Goal: Task Accomplishment & Management: Use online tool/utility

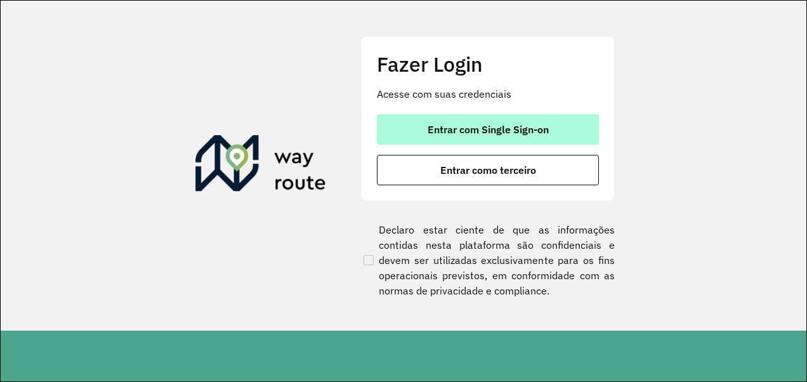
click at [486, 121] on button "Entrar com Single Sign-on" at bounding box center [488, 129] width 222 height 30
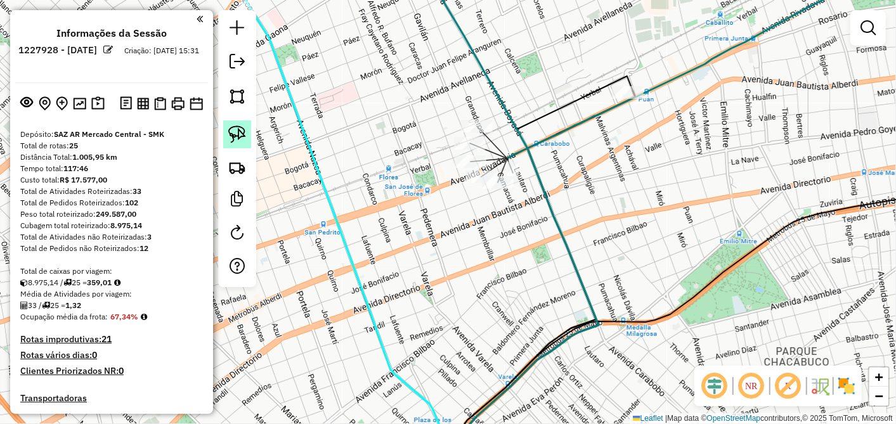
click at [240, 133] on img at bounding box center [237, 135] width 18 height 18
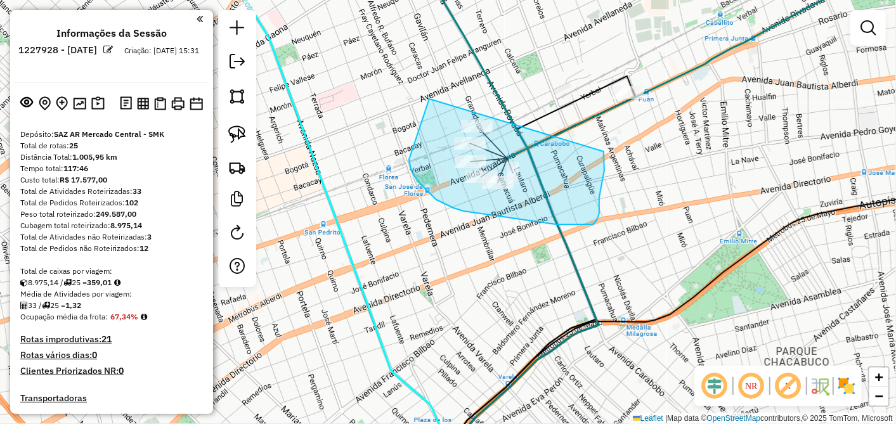
drag, startPoint x: 429, startPoint y: 99, endPoint x: 603, endPoint y: 150, distance: 181.0
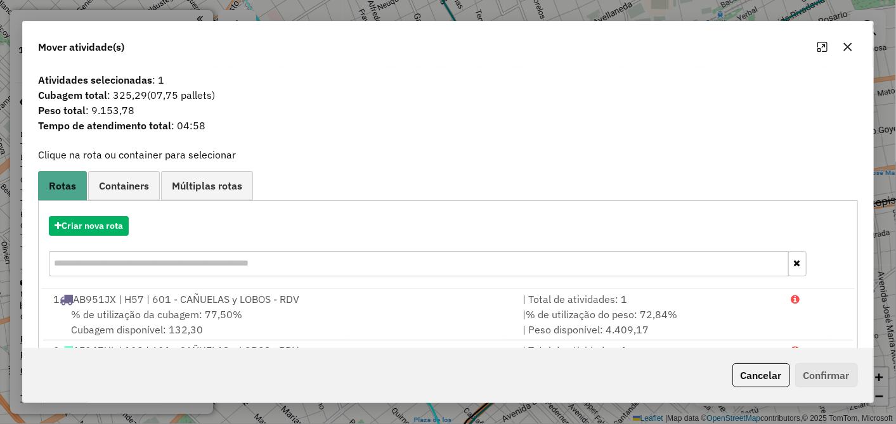
drag, startPoint x: 856, startPoint y: 46, endPoint x: 849, endPoint y: 41, distance: 8.1
click at [806, 43] on button "button" at bounding box center [848, 47] width 20 height 20
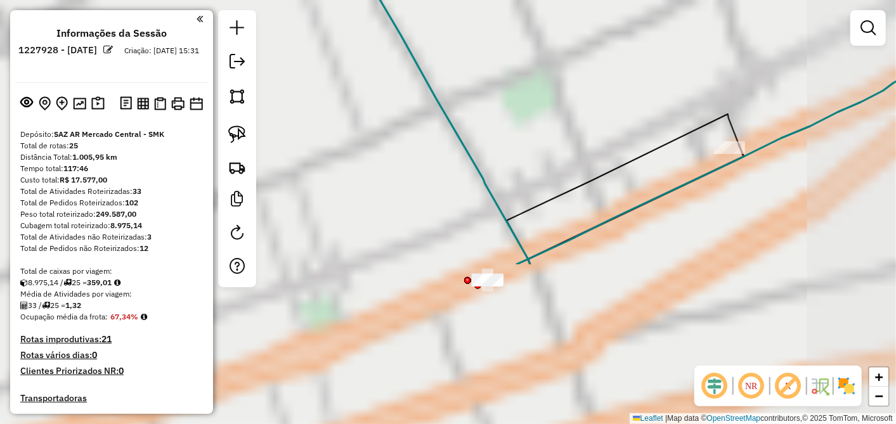
drag, startPoint x: 471, startPoint y: 207, endPoint x: 598, endPoint y: -15, distance: 256.0
click at [598, 0] on html "Aguarde... Pop-up bloqueado! Seu navegador bloqueou automáticamente a abertura …" at bounding box center [448, 212] width 896 height 424
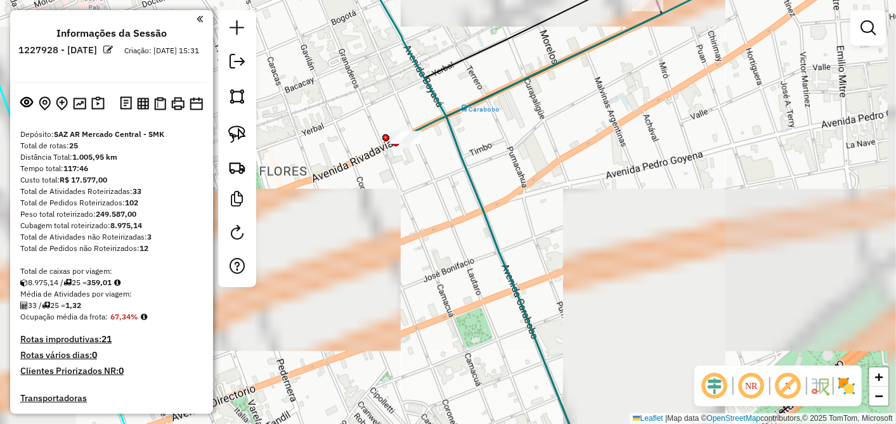
drag, startPoint x: 567, startPoint y: 233, endPoint x: 430, endPoint y: 221, distance: 137.5
click at [430, 221] on div "Janela de atendimento Grade de atendimento Capacidade Transportadoras Veículos …" at bounding box center [448, 212] width 896 height 424
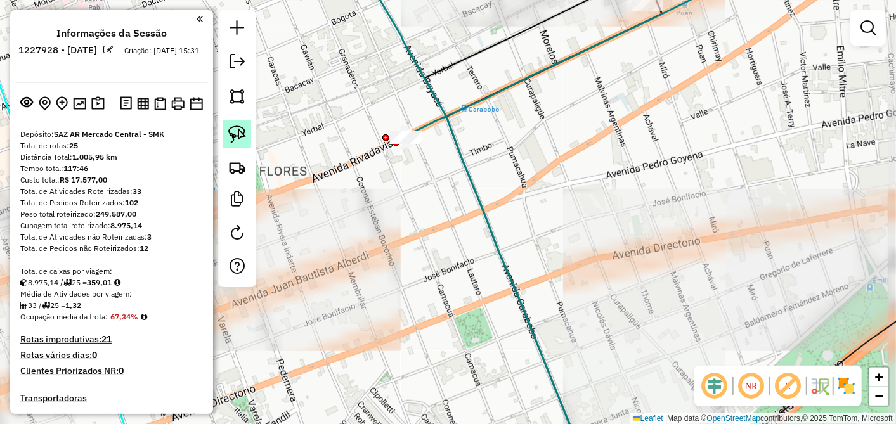
click at [235, 137] on img at bounding box center [237, 135] width 18 height 18
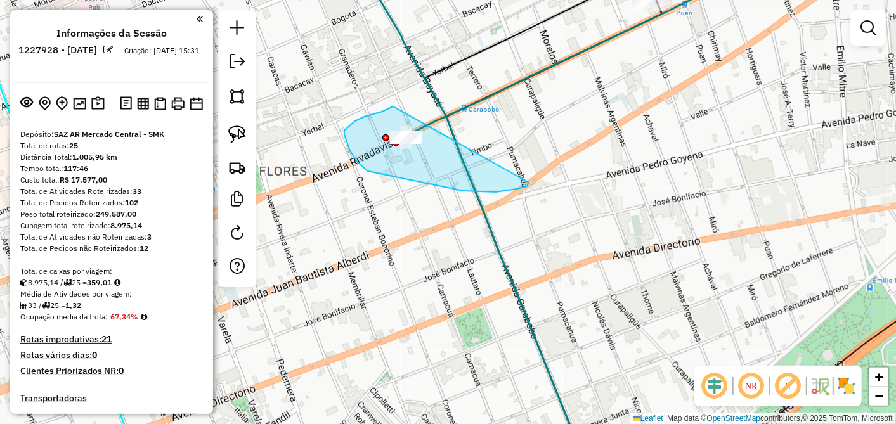
drag, startPoint x: 389, startPoint y: 108, endPoint x: 521, endPoint y: 172, distance: 146.4
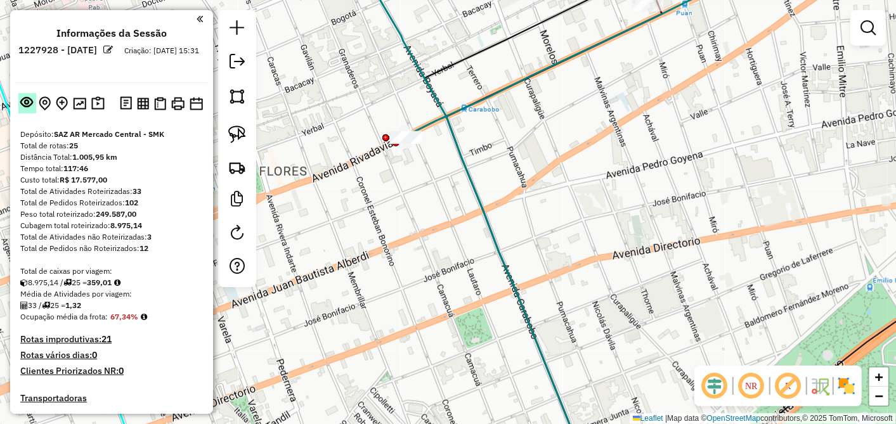
click at [28, 105] on em at bounding box center [27, 102] width 13 height 13
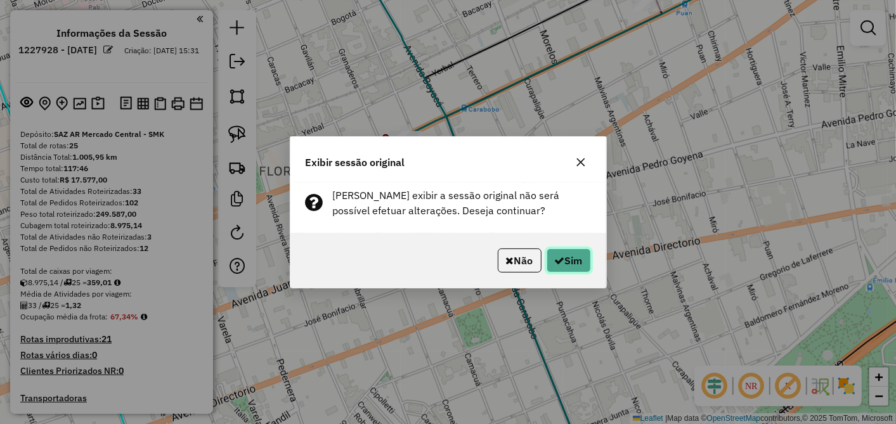
click at [582, 253] on button "Sim" at bounding box center [569, 261] width 44 height 24
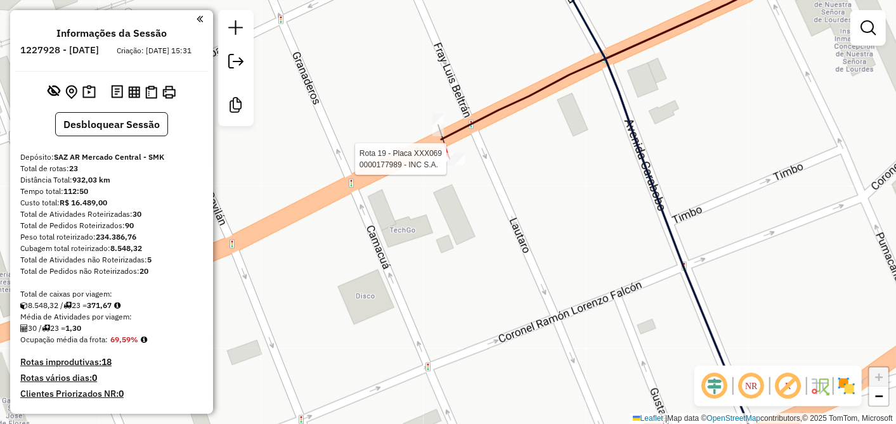
select select "**********"
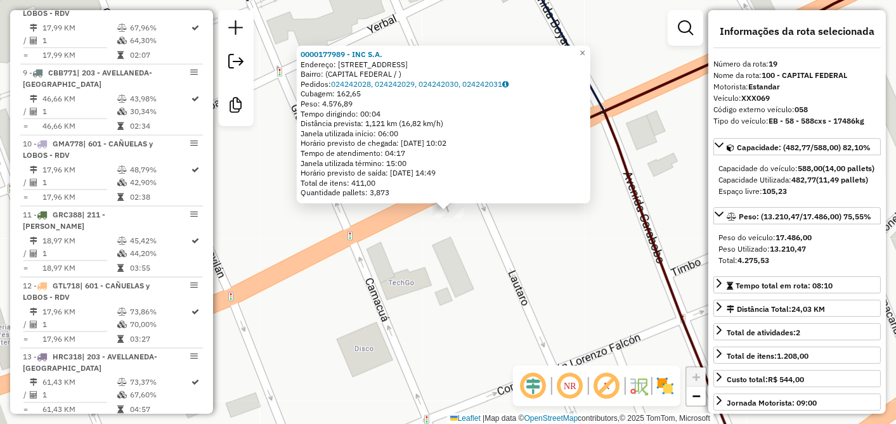
scroll to position [1790, 0]
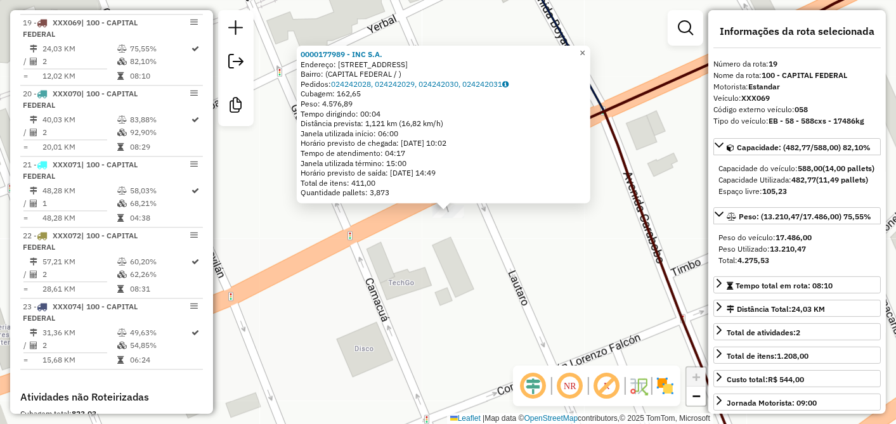
click at [585, 48] on span "×" at bounding box center [583, 53] width 6 height 11
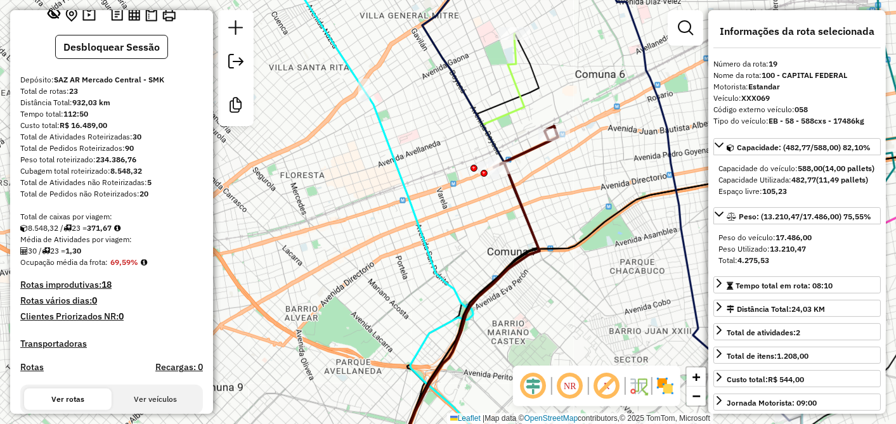
scroll to position [0, 0]
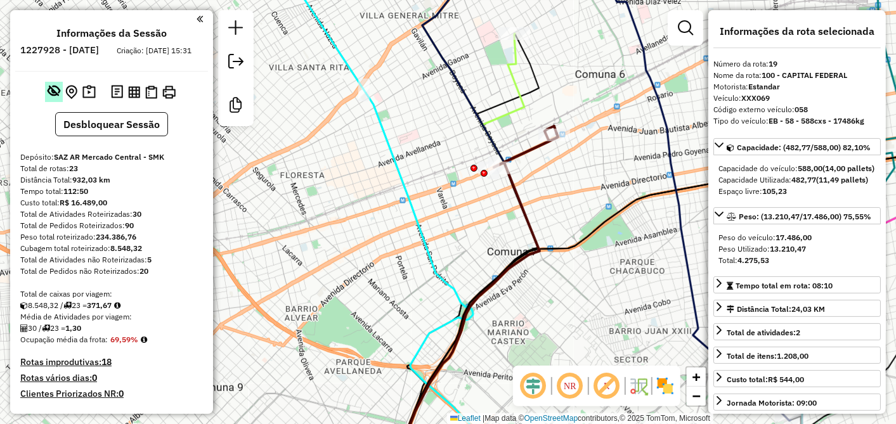
click at [48, 97] on em at bounding box center [54, 90] width 13 height 13
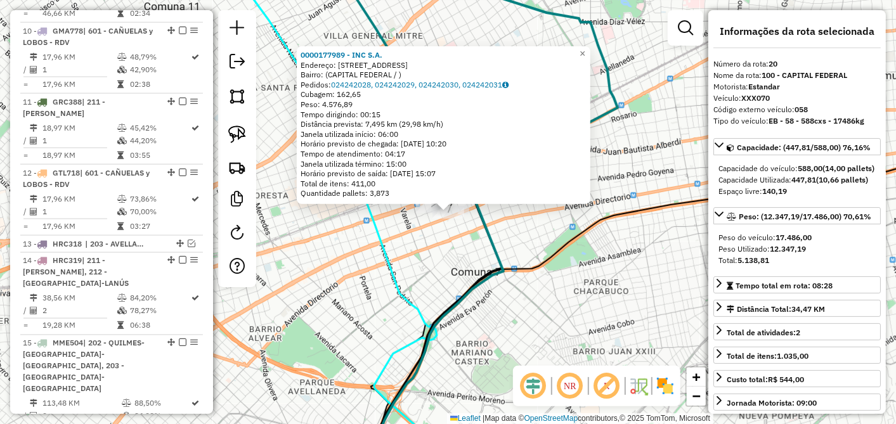
scroll to position [1690, 0]
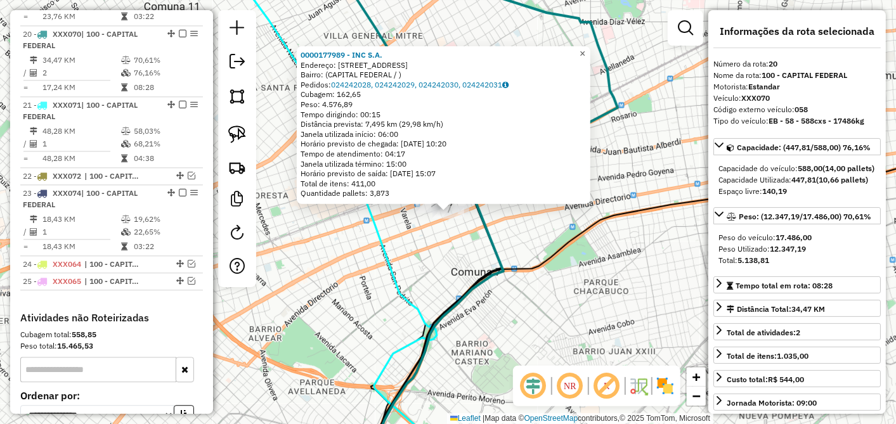
click at [585, 50] on span "×" at bounding box center [583, 53] width 6 height 11
